Goal: Transaction & Acquisition: Purchase product/service

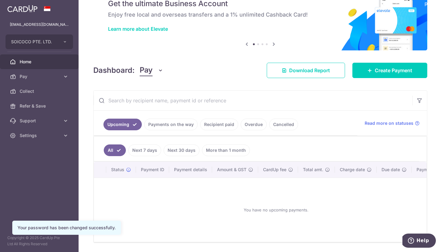
scroll to position [29, 0]
click at [184, 123] on link "Payments on the way" at bounding box center [170, 124] width 53 height 12
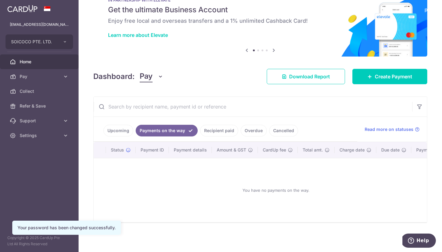
scroll to position [4, 0]
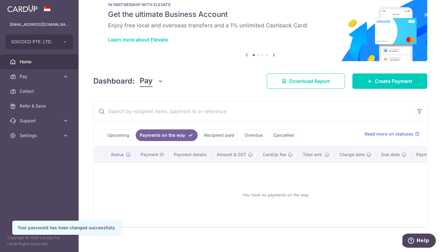
click at [216, 135] on link "Recipient paid" at bounding box center [219, 135] width 38 height 12
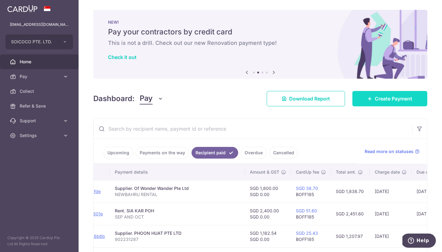
scroll to position [0, 0]
click at [370, 102] on link "Create Payment" at bounding box center [390, 98] width 75 height 15
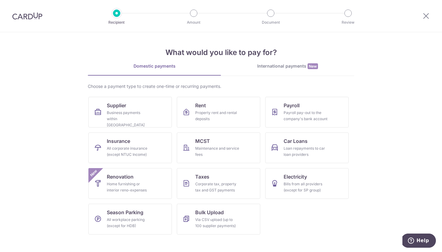
click at [352, 0] on div "Recipient Amount Document Review" at bounding box center [233, 16] width 264 height 32
click at [116, 115] on div "Business payments within Singapore" at bounding box center [129, 119] width 44 height 18
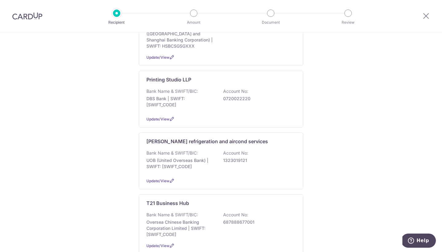
scroll to position [331, 0]
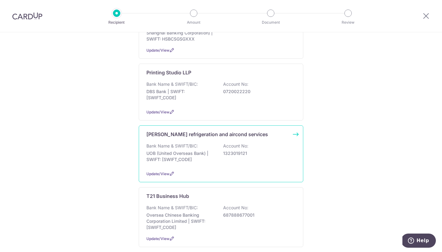
click at [161, 126] on div "Robin refrigeration and aircond services Bank Name & SWIFT/BIC: UOB (United Ove…" at bounding box center [221, 153] width 165 height 57
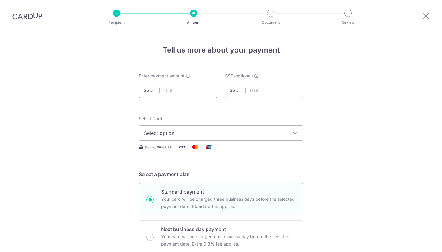
click at [173, 94] on input "text" at bounding box center [178, 90] width 79 height 15
type input "1,526.00"
click at [171, 133] on span "Select option" at bounding box center [215, 132] width 143 height 7
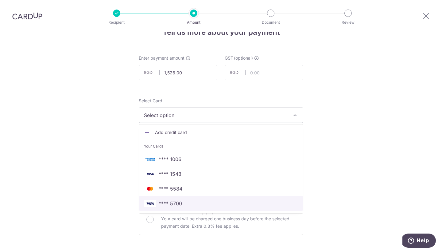
scroll to position [18, 0]
click at [175, 201] on span "**** 5700" at bounding box center [170, 202] width 23 height 7
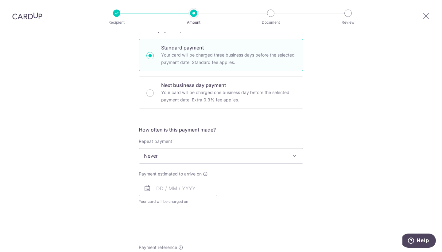
scroll to position [152, 0]
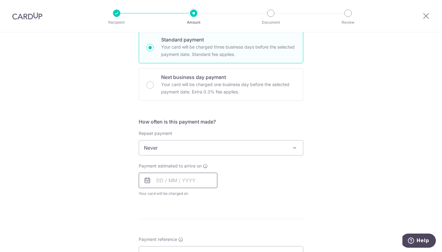
click at [163, 183] on input "text" at bounding box center [178, 180] width 79 height 15
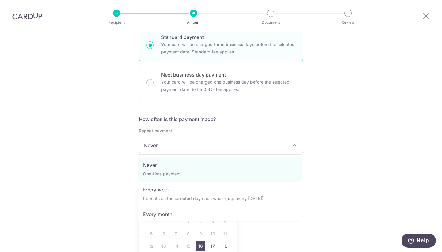
click at [213, 150] on span "Never" at bounding box center [221, 145] width 164 height 15
click at [103, 131] on div "Tell us more about your payment Enter payment amount SGD 1,526.00 1526.00 GST (…" at bounding box center [221, 176] width 442 height 597
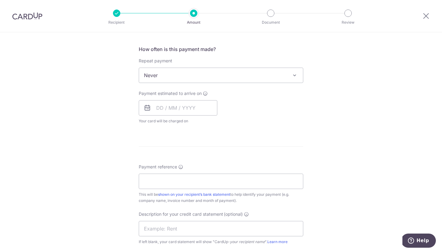
scroll to position [225, 0]
click at [162, 108] on input "text" at bounding box center [178, 106] width 79 height 15
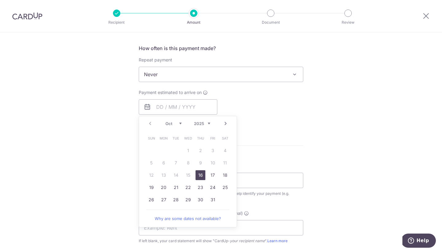
click at [199, 175] on link "16" at bounding box center [201, 175] width 10 height 10
type input "16/10/2025"
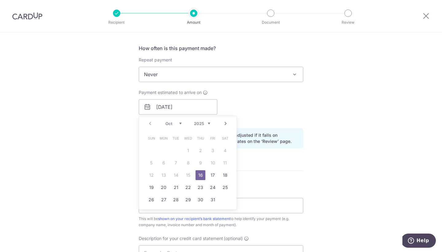
click at [314, 91] on div "Tell us more about your payment Enter payment amount SGD 1,526.00 1526.00 GST (…" at bounding box center [221, 118] width 442 height 622
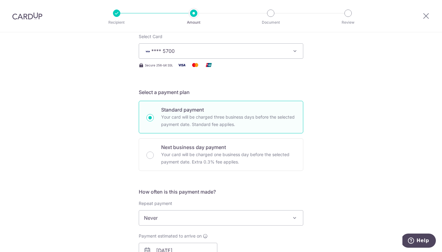
scroll to position [81, 0]
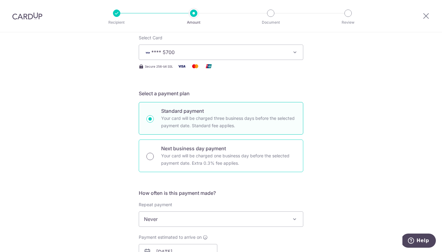
click at [149, 154] on input "Next business day payment Your card will be charged one business day before the…" at bounding box center [150, 156] width 7 height 7
radio input "true"
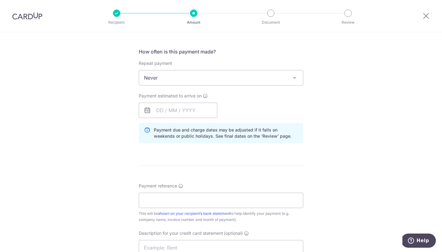
scroll to position [220, 0]
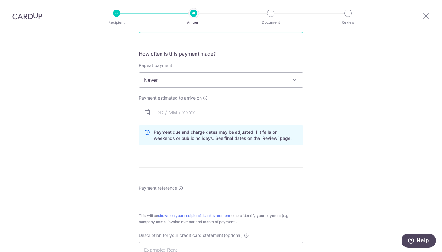
click at [173, 114] on input "text" at bounding box center [178, 112] width 79 height 15
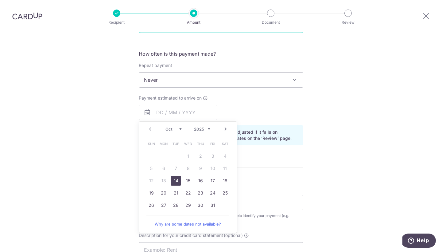
click at [174, 184] on link "14" at bounding box center [176, 181] width 10 height 10
type input "[DATE]"
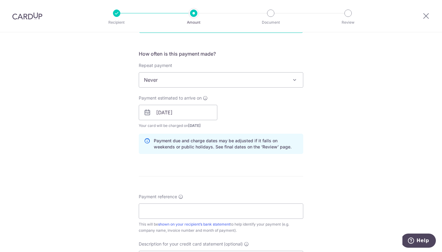
click at [104, 172] on div "Tell us more about your payment Enter payment amount SGD 1,526.00 1526.00 GST (…" at bounding box center [221, 138] width 442 height 652
click at [147, 210] on input "Payment reference" at bounding box center [221, 210] width 165 height 15
click at [160, 212] on input "Payment reference" at bounding box center [221, 210] width 165 height 15
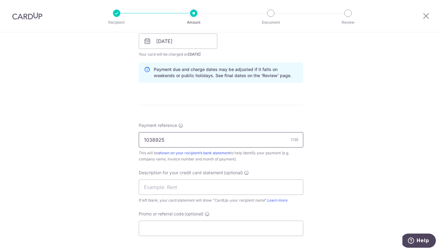
scroll to position [306, 0]
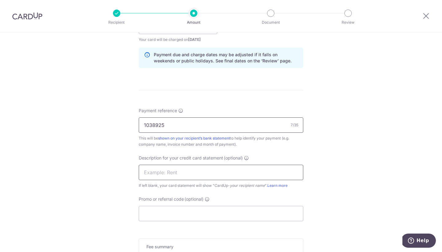
type input "1038925"
click at [163, 175] on input "text" at bounding box center [221, 172] width 165 height 15
type input "1038925"
click at [150, 214] on input "Promo or referral code (optional)" at bounding box center [221, 213] width 165 height 15
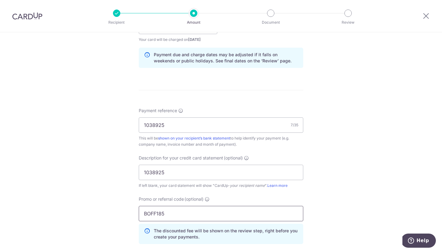
type input "BOFF185"
click at [72, 173] on div "Tell us more about your payment Enter payment amount SGD 1,526.00 1526.00 GST (…" at bounding box center [221, 65] width 442 height 679
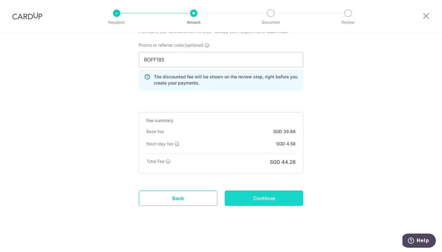
scroll to position [460, 0]
click at [240, 198] on input "Continue" at bounding box center [264, 197] width 79 height 15
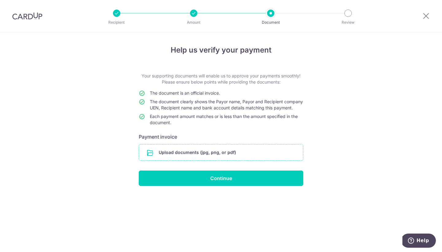
click at [239, 156] on input "file" at bounding box center [221, 152] width 164 height 16
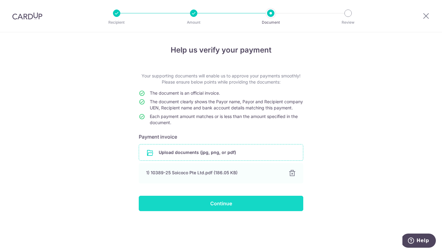
click at [249, 211] on input "Continue" at bounding box center [221, 203] width 165 height 15
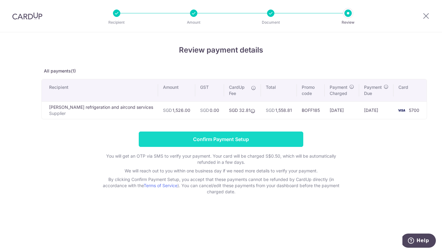
click at [248, 137] on input "Confirm Payment Setup" at bounding box center [221, 138] width 165 height 15
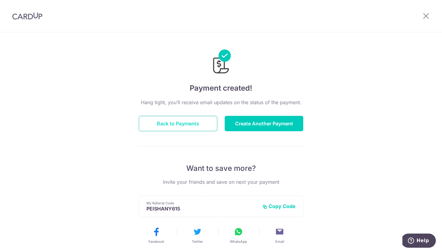
click at [148, 122] on button "Back to Payments" at bounding box center [178, 123] width 79 height 15
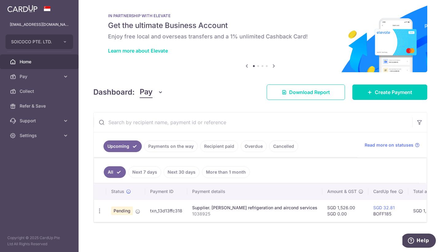
scroll to position [8, 0]
